Goal: Navigation & Orientation: Find specific page/section

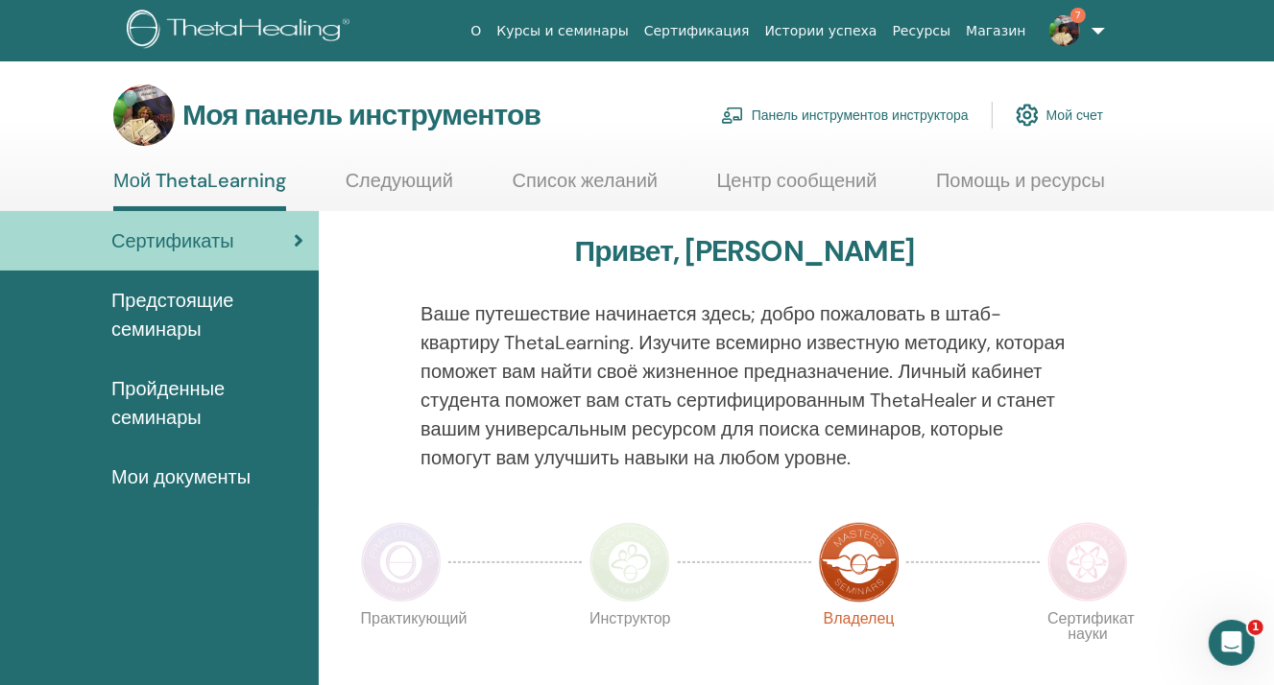
click at [876, 120] on font "Панель инструментов инструктора" at bounding box center [859, 115] width 217 height 17
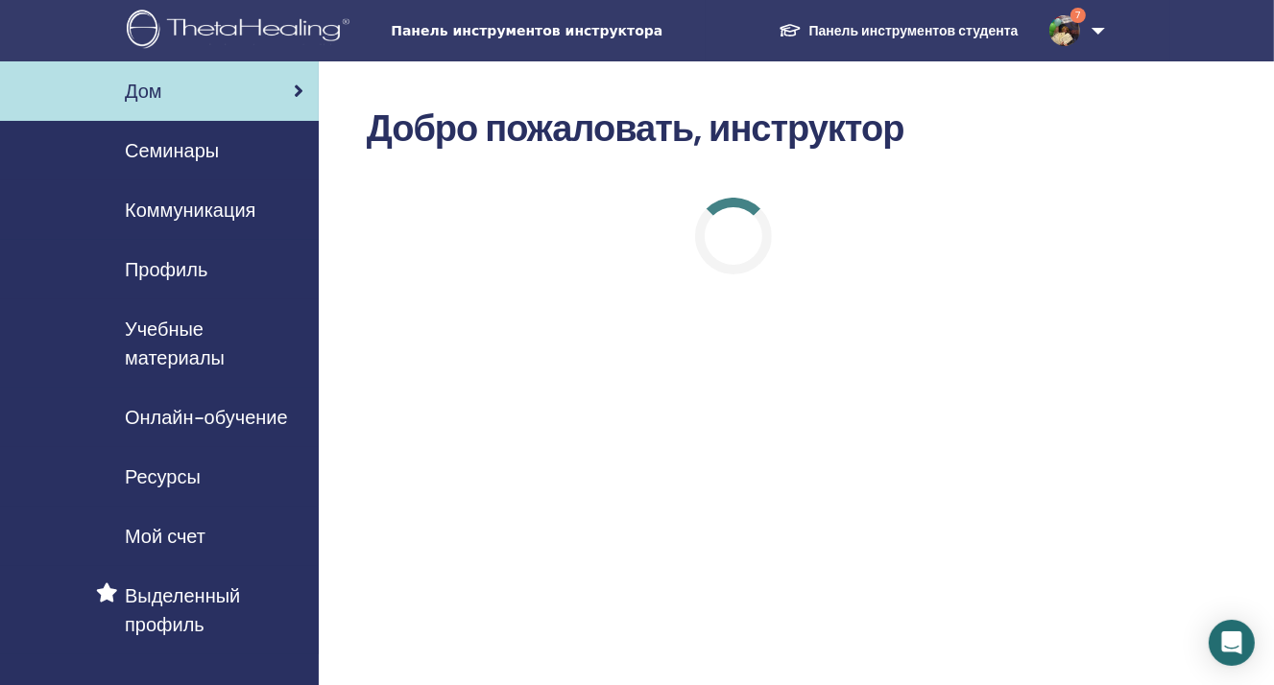
click at [191, 142] on font "Семинары" at bounding box center [172, 150] width 94 height 25
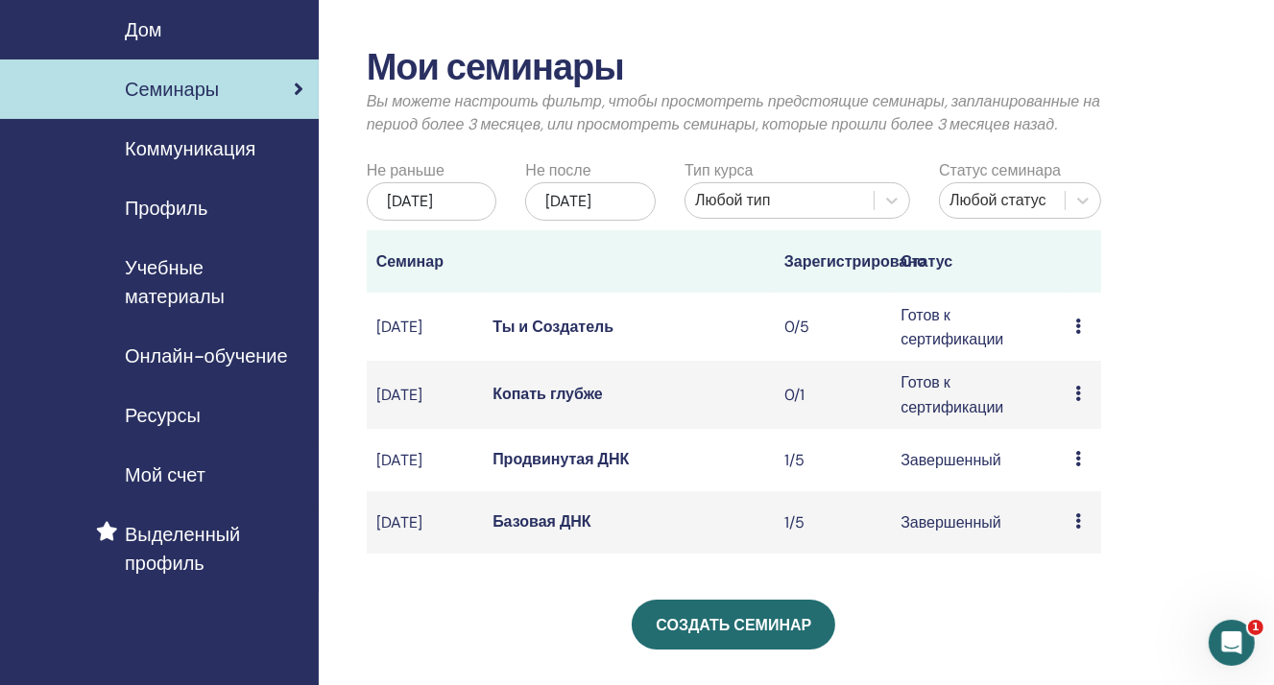
scroll to position [96, 0]
